Goal: Find specific page/section: Find specific page/section

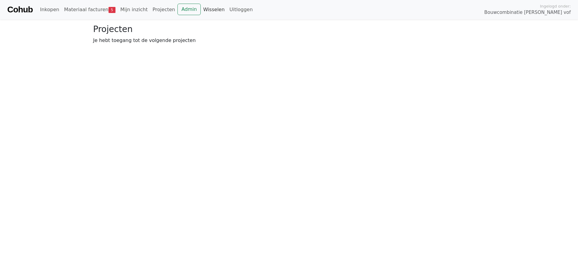
click at [205, 11] on link "Wisselen" at bounding box center [214, 10] width 26 height 12
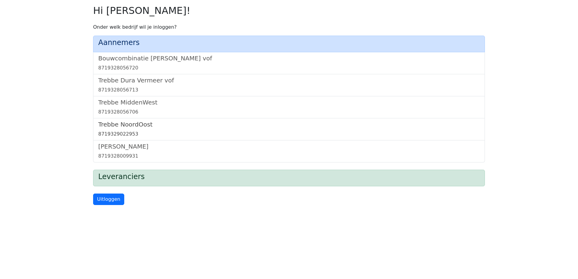
click at [124, 124] on h5 "Trebbe NoordOost" at bounding box center [288, 124] width 381 height 7
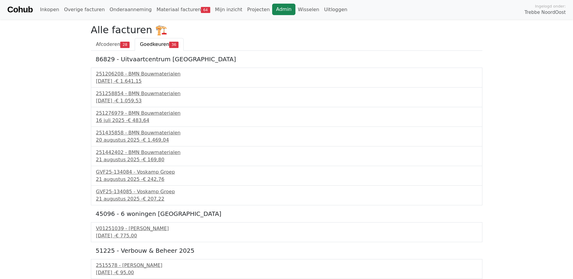
click at [272, 4] on link "Admin" at bounding box center [283, 9] width 23 height 11
